Goal: Find specific page/section: Find specific page/section

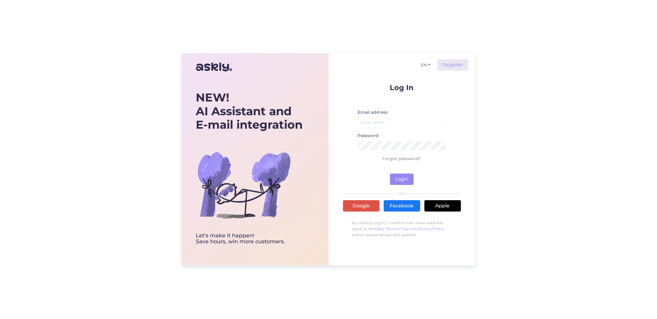
click at [371, 112] on label "Email address" at bounding box center [373, 112] width 30 height 6
click at [375, 111] on label "Email address" at bounding box center [373, 112] width 30 height 6
click at [375, 121] on input "email" at bounding box center [402, 122] width 89 height 9
type input "[EMAIL_ADDRESS][DOMAIN_NAME]"
click at [403, 180] on button "Login" at bounding box center [402, 179] width 24 height 11
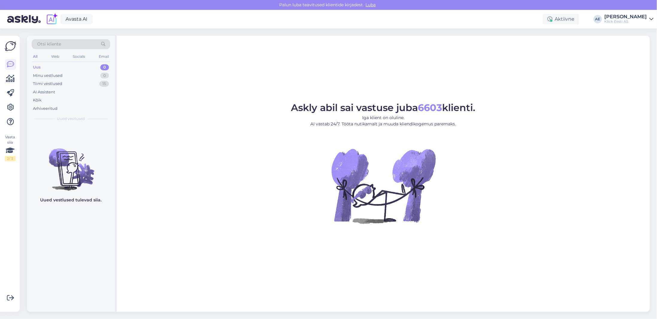
click at [55, 44] on span "Otsi kliente" at bounding box center [49, 44] width 24 height 6
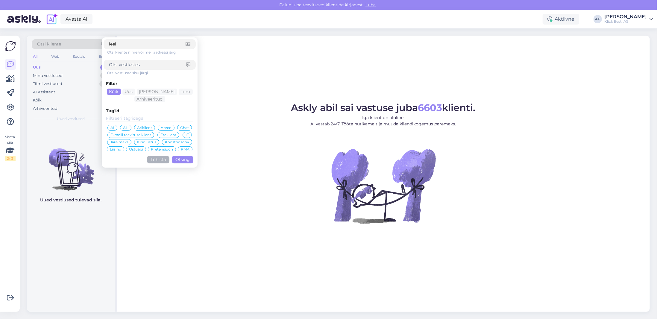
type input "leeli"
click button "Otsing" at bounding box center [183, 159] width 22 height 7
